Goal: Task Accomplishment & Management: Use online tool/utility

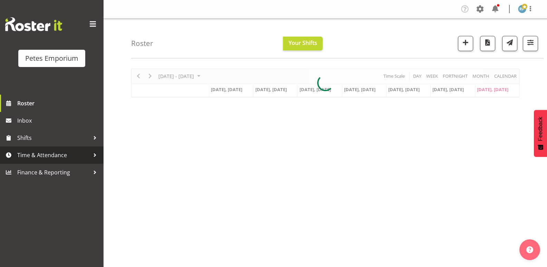
click at [45, 156] on span "Time & Attendance" at bounding box center [53, 155] width 73 height 10
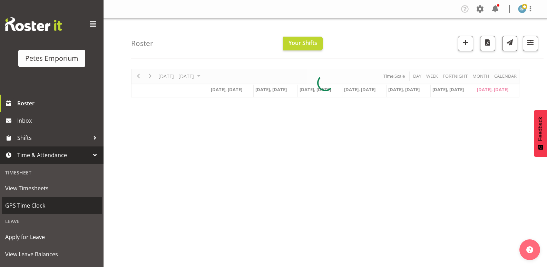
click at [29, 207] on span "GPS Time Clock" at bounding box center [51, 205] width 93 height 10
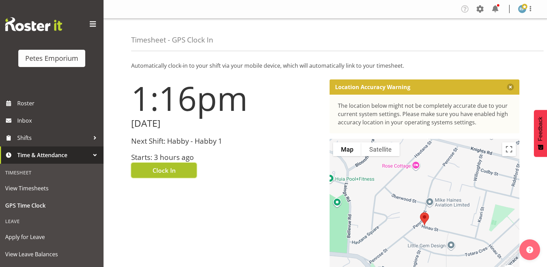
click at [175, 169] on span "Clock In" at bounding box center [164, 170] width 23 height 9
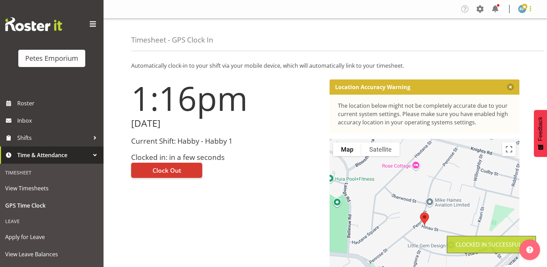
click at [532, 8] on span at bounding box center [531, 8] width 8 height 8
click at [504, 34] on link "Log Out" at bounding box center [502, 36] width 66 height 12
